Goal: Task Accomplishment & Management: Manage account settings

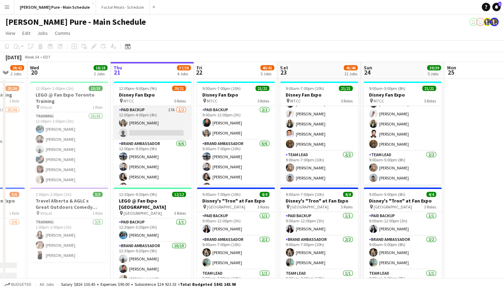
click at [138, 114] on app-card-role "Paid Backup 17A [DATE] 12:00pm-4:00pm (4h) [PERSON_NAME] single-neutral-actions" at bounding box center [152, 123] width 78 height 34
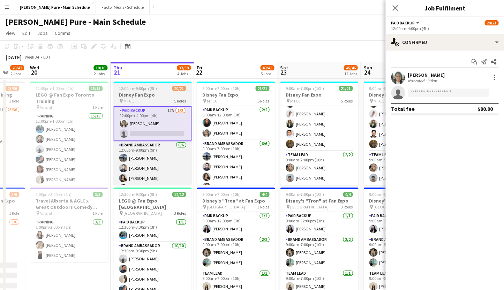
click at [135, 94] on h3 "Disney Fan Expo" at bounding box center [152, 95] width 78 height 6
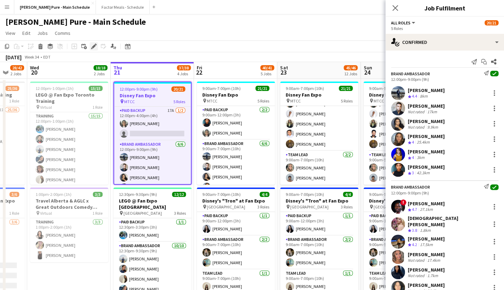
click at [93, 47] on icon at bounding box center [94, 47] width 4 height 4
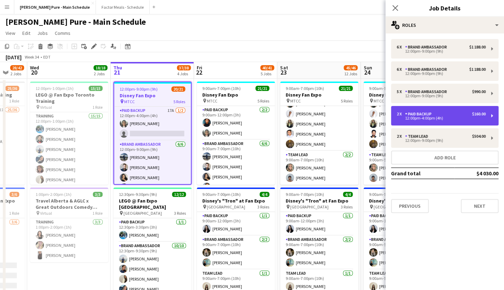
click at [441, 118] on div "12:00pm-4:00pm (4h)" at bounding box center [441, 117] width 89 height 3
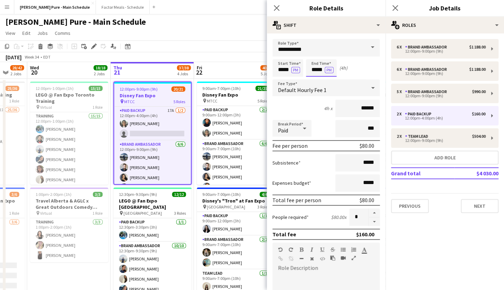
click at [316, 72] on input "*****" at bounding box center [321, 67] width 31 height 17
click at [315, 80] on div at bounding box center [314, 80] width 14 height 7
click at [312, 54] on div at bounding box center [314, 55] width 14 height 7
type input "*****"
click at [315, 79] on div at bounding box center [314, 80] width 14 height 7
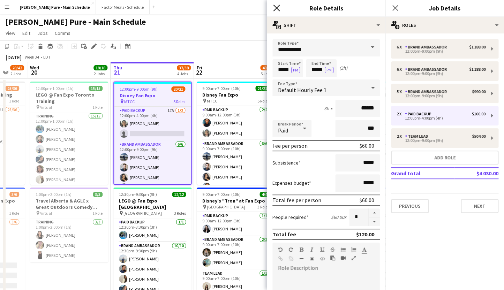
click at [276, 7] on icon at bounding box center [276, 8] width 7 height 7
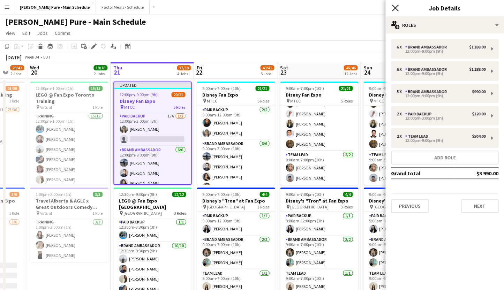
click at [397, 8] on icon "Close pop-in" at bounding box center [395, 8] width 7 height 7
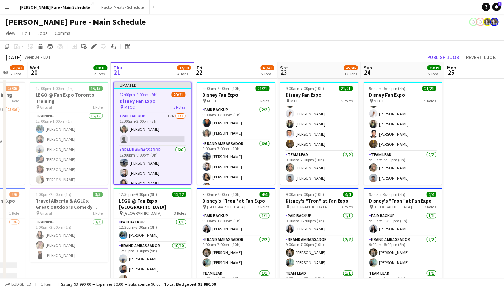
click at [153, 88] on app-job-card "Updated 12:00pm-9:00pm (9h) 20/21 Disney Fan Expo pin MTCC 5 Roles Paid Backup …" at bounding box center [152, 133] width 78 height 103
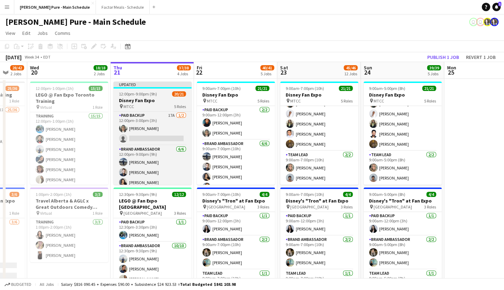
click at [145, 85] on div "Updated" at bounding box center [152, 85] width 78 height 6
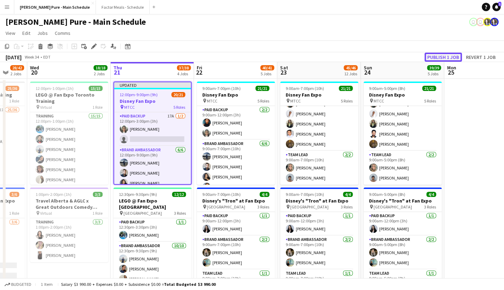
click at [436, 57] on button "Publish 1 job" at bounding box center [442, 57] width 37 height 9
